Goal: Understand process/instructions: Learn how to perform a task or action

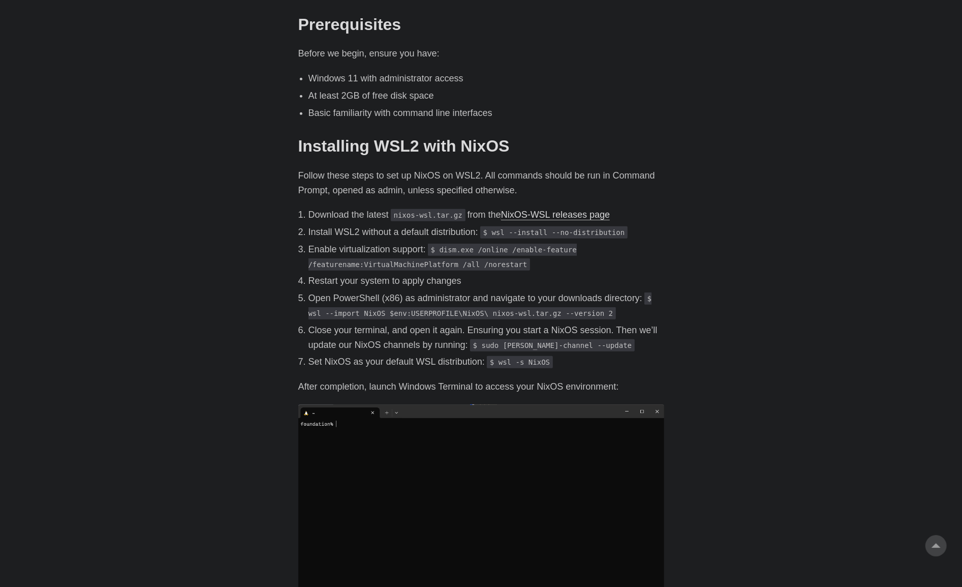
scroll to position [468, 0]
click at [500, 226] on code "$ wsl --install --no-distribution" at bounding box center [554, 232] width 148 height 12
drag, startPoint x: 500, startPoint y: 218, endPoint x: 586, endPoint y: 219, distance: 85.4
click at [586, 226] on code "$ wsl --install --no-distribution" at bounding box center [554, 232] width 148 height 12
copy code "wsl --install --no-distribution"
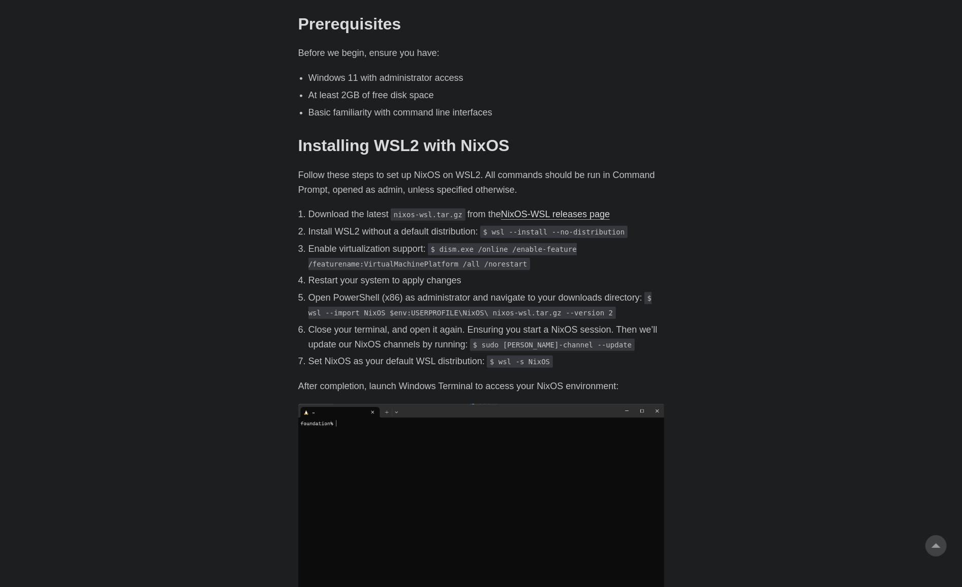
click at [313, 299] on code "$ wsl --import NixOS $env:USERPROFILE\NixOS\ nixos-wsl.tar.gz --version 2" at bounding box center [481, 305] width 344 height 27
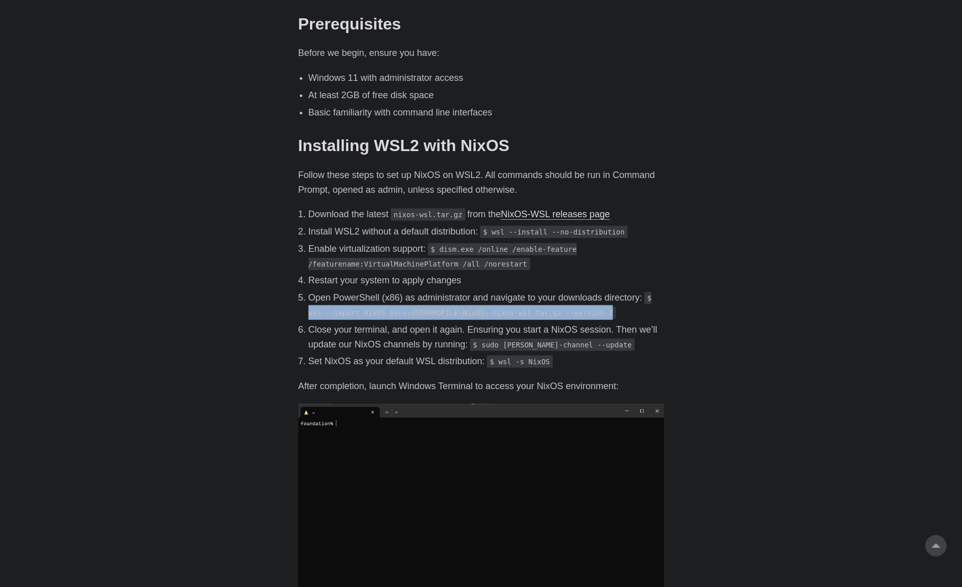
drag, startPoint x: 313, startPoint y: 299, endPoint x: 584, endPoint y: 296, distance: 270.5
click at [584, 296] on code "$ wsl --import NixOS $env:USERPROFILE\NixOS\ nixos-wsl.tar.gz --version 2" at bounding box center [481, 305] width 344 height 27
copy code "wsl --import NixOS $env:USERPROFILE\NixOS\ nixos-wsl.tar.gz --version 2"
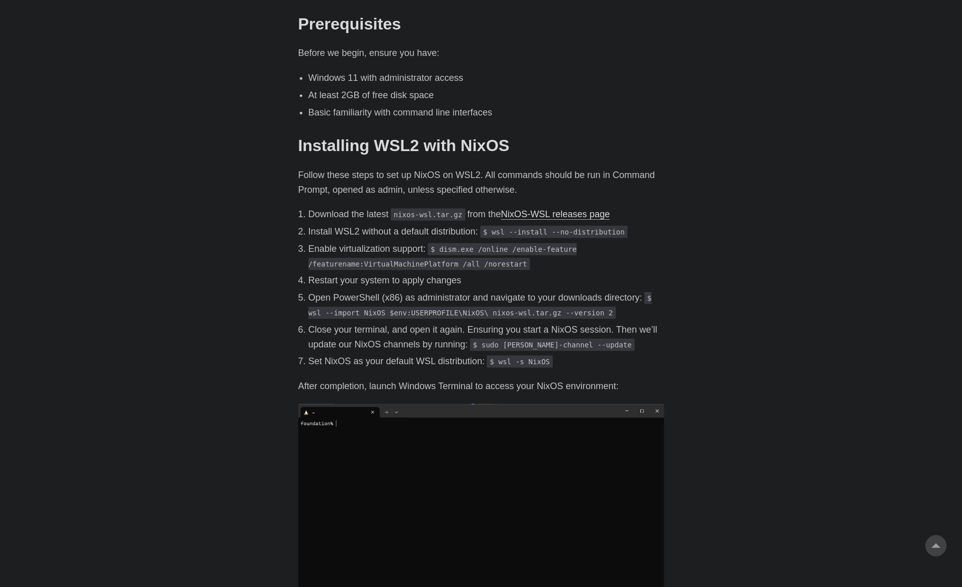
click at [497, 226] on code "$ wsl --install --no-distribution" at bounding box center [554, 232] width 148 height 12
drag, startPoint x: 497, startPoint y: 214, endPoint x: 581, endPoint y: 213, distance: 83.4
click at [581, 226] on code "$ wsl --install --no-distribution" at bounding box center [554, 232] width 148 height 12
copy code "wsl --install --no-distribution"
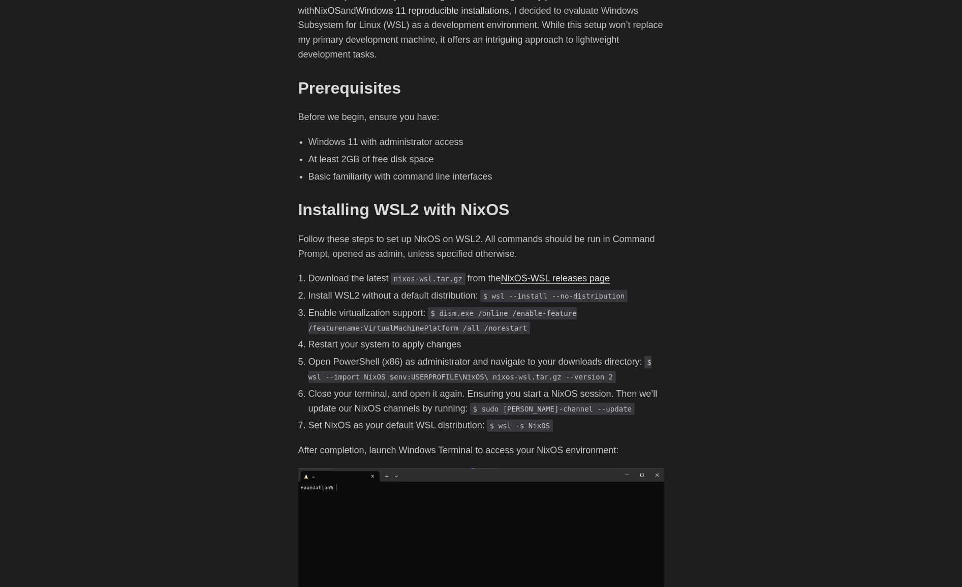
scroll to position [401, 0]
